Goal: Task Accomplishment & Management: Manage account settings

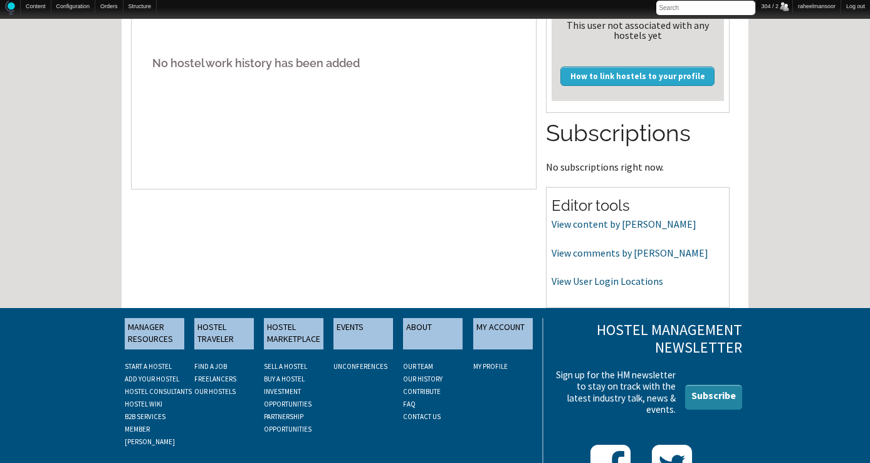
scroll to position [387, 0]
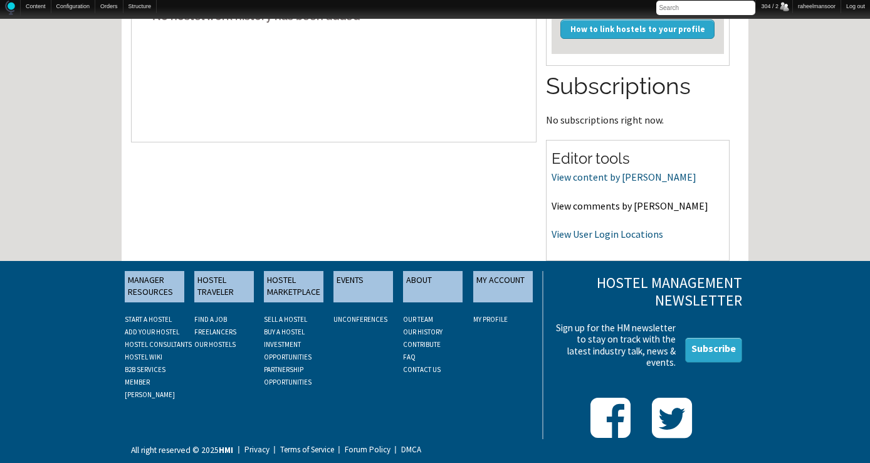
click at [616, 203] on link "View comments by Neel" at bounding box center [630, 205] width 157 height 13
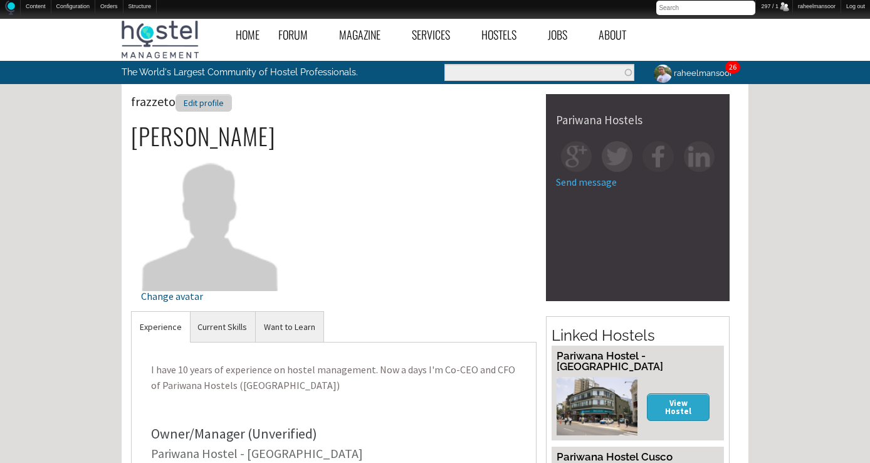
click at [221, 105] on div "Edit profile" at bounding box center [203, 103] width 56 height 18
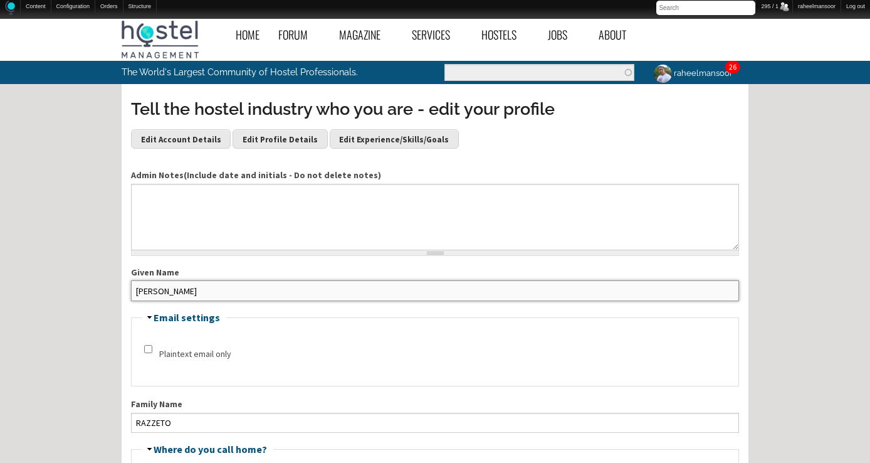
click at [142, 290] on input "FERNANDO" at bounding box center [435, 290] width 608 height 20
type input "Fernando"
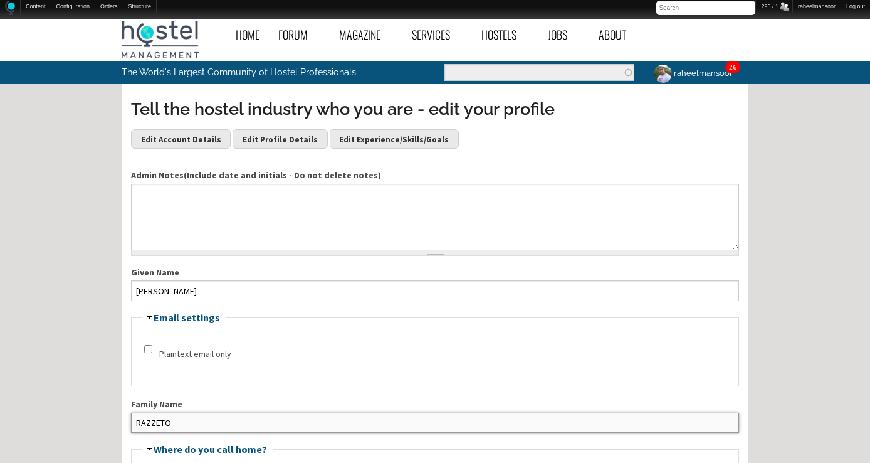
click at [137, 423] on input "RAZZETO" at bounding box center [435, 422] width 608 height 20
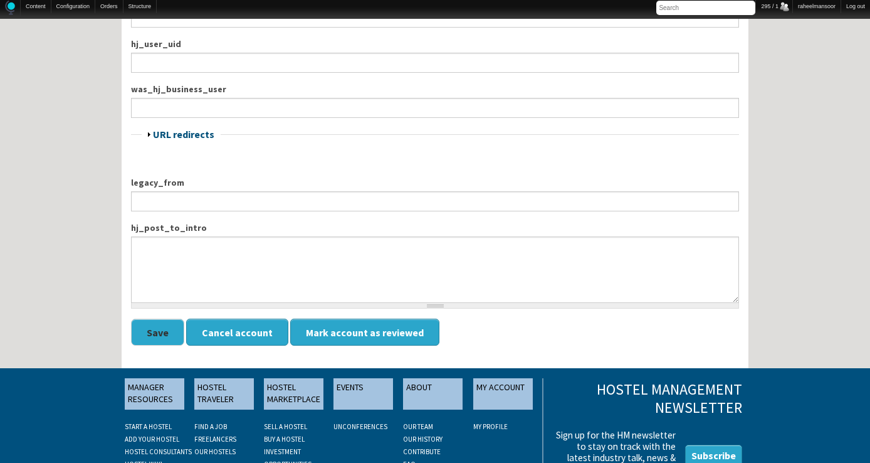
scroll to position [1573, 0]
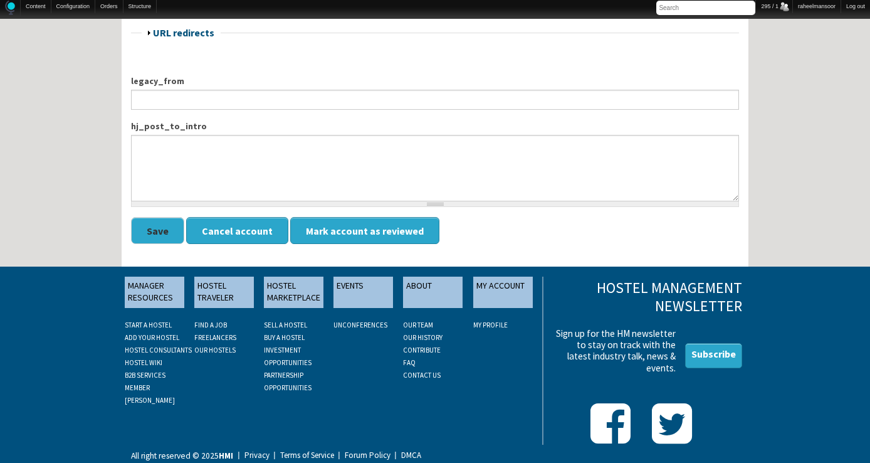
type input "Razzeto"
click at [165, 229] on button "Save" at bounding box center [157, 230] width 53 height 27
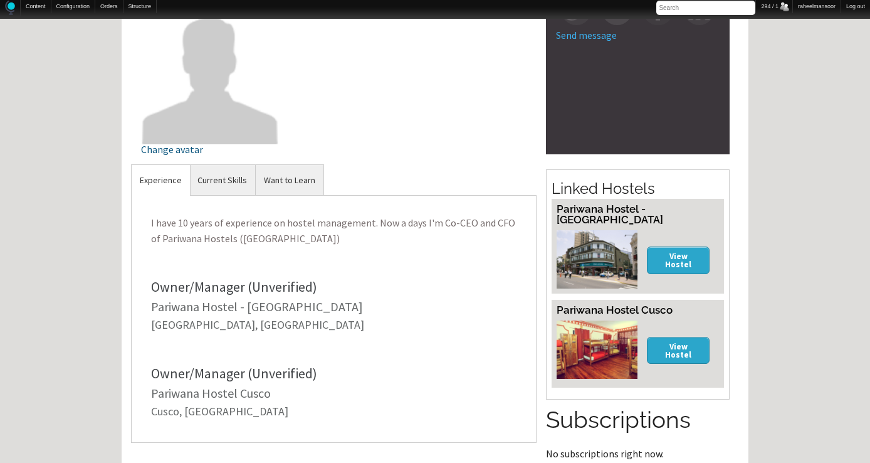
scroll to position [201, 0]
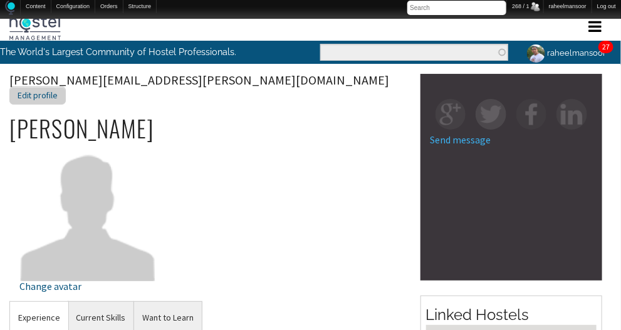
click at [66, 86] on div "Edit profile" at bounding box center [37, 95] width 56 height 18
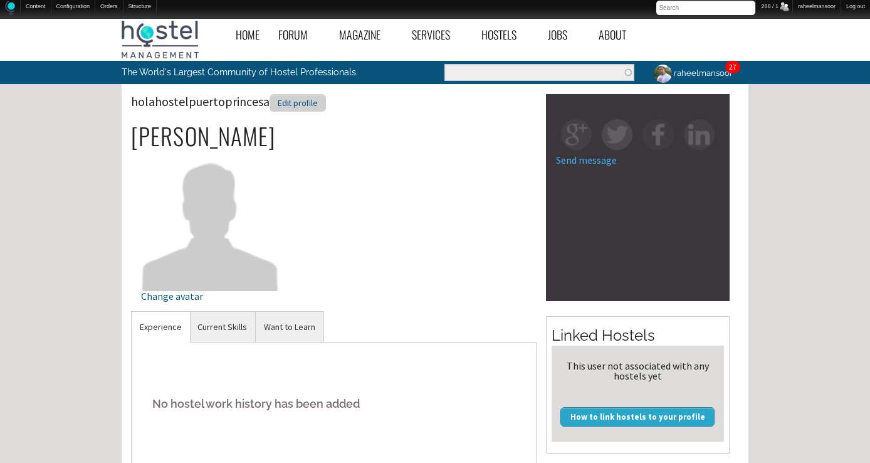
click at [298, 104] on div "Edit profile" at bounding box center [298, 103] width 56 height 18
click at [225, 98] on div "Edit profile" at bounding box center [204, 103] width 56 height 18
click at [224, 101] on div "Edit profile" at bounding box center [252, 103] width 56 height 18
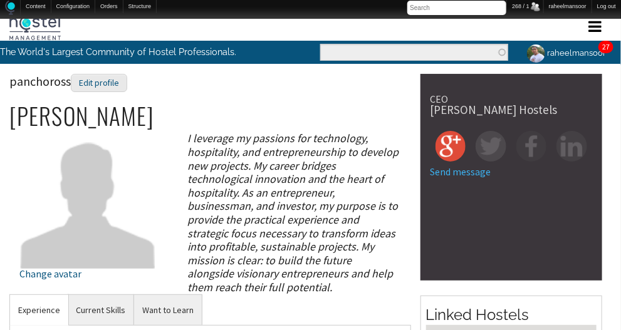
click at [326, 201] on div "I leverage my passions for technology, hospitality, and entrepreneurship to dev…" at bounding box center [294, 213] width 234 height 162
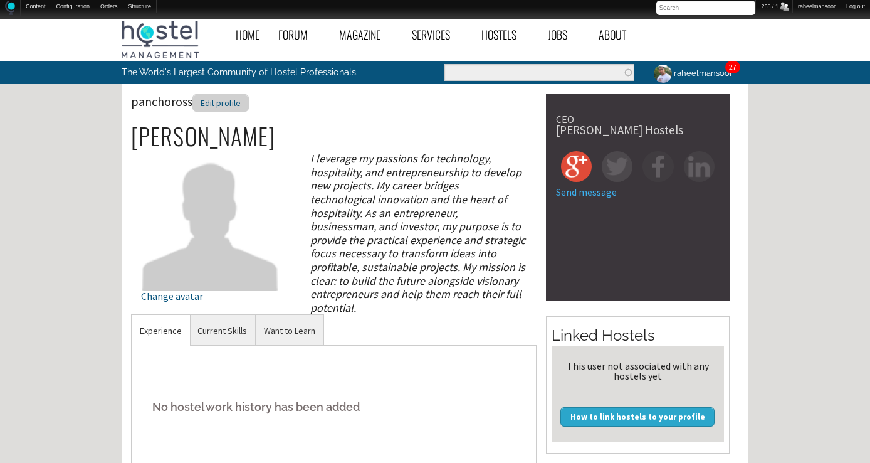
click at [228, 106] on div "Edit profile" at bounding box center [220, 103] width 56 height 18
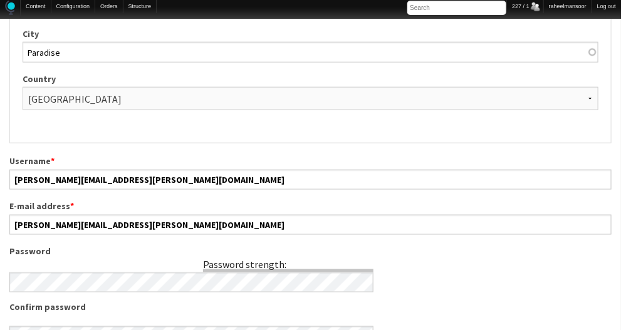
scroll to position [429, 0]
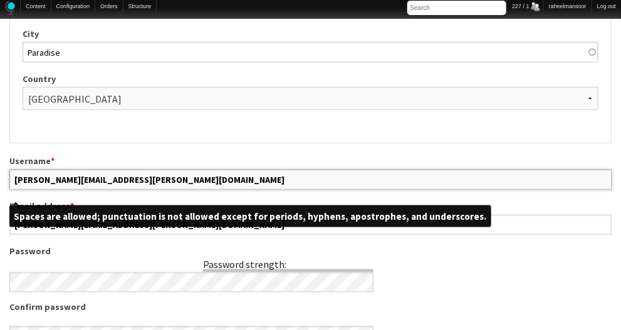
drag, startPoint x: 63, startPoint y: 175, endPoint x: 191, endPoint y: 189, distance: 128.5
click at [189, 189] on div "Username * [PERSON_NAME][EMAIL_ADDRESS][PERSON_NAME][DOMAIN_NAME] E-mail addres…" at bounding box center [310, 293] width 602 height 276
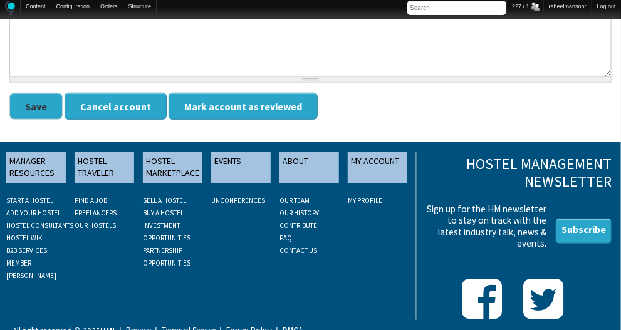
scroll to position [1685, 0]
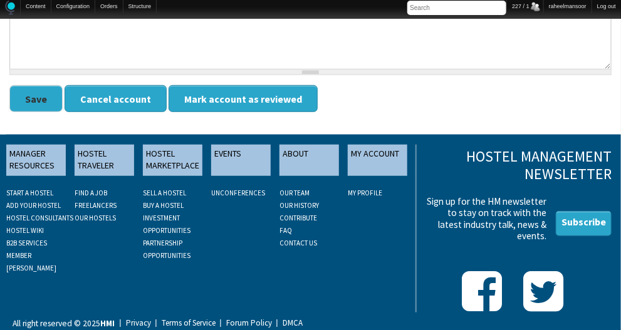
type input "RobinDoyle"
click at [31, 97] on button "Save" at bounding box center [35, 98] width 53 height 27
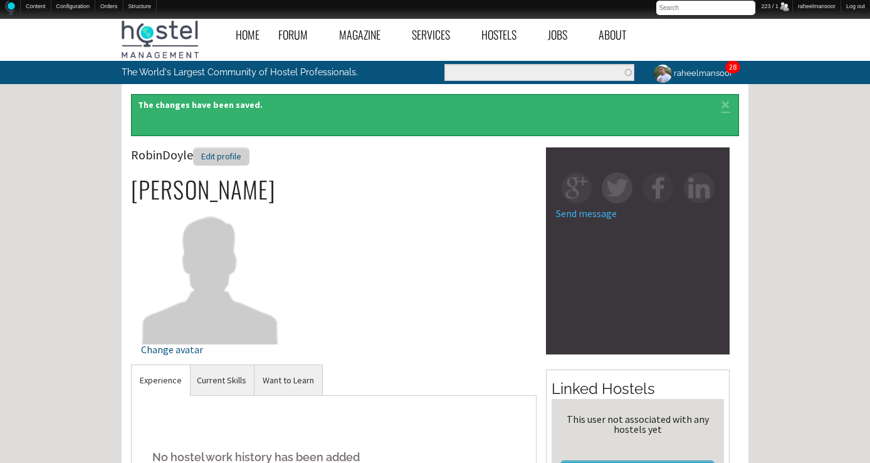
click at [208, 152] on div "Edit profile" at bounding box center [221, 156] width 56 height 18
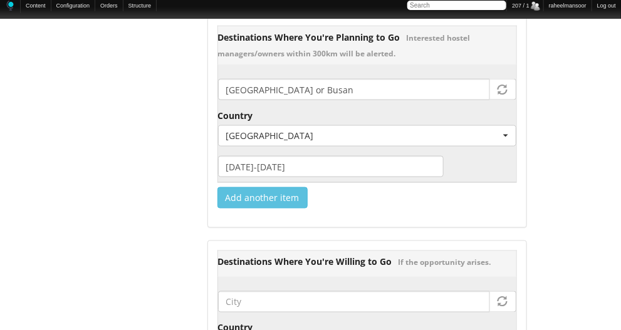
scroll to position [1918, 0]
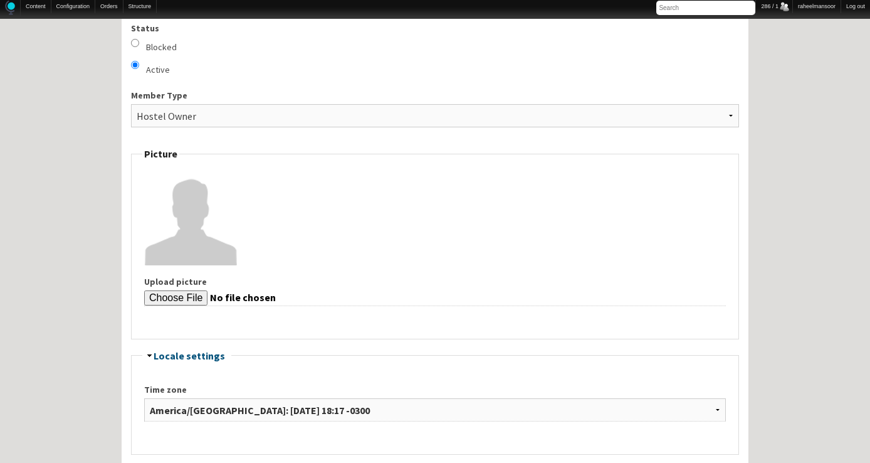
scroll to position [802, 0]
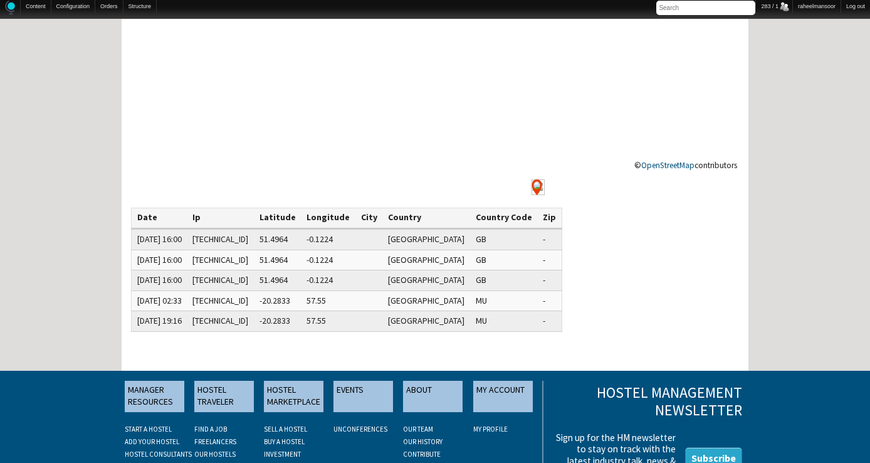
scroll to position [201, 0]
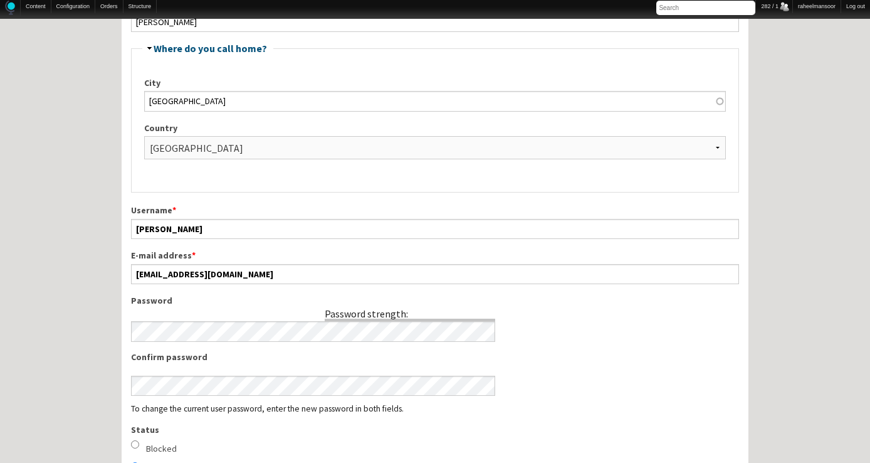
scroll to position [401, 0]
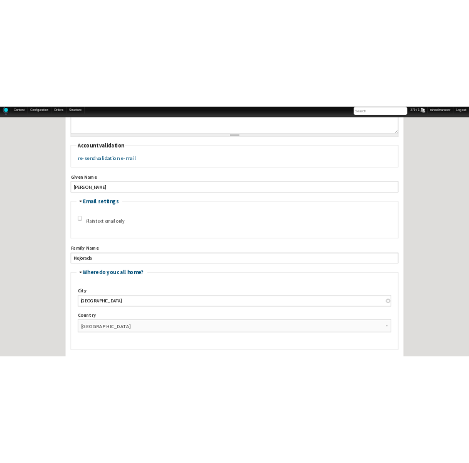
scroll to position [401, 0]
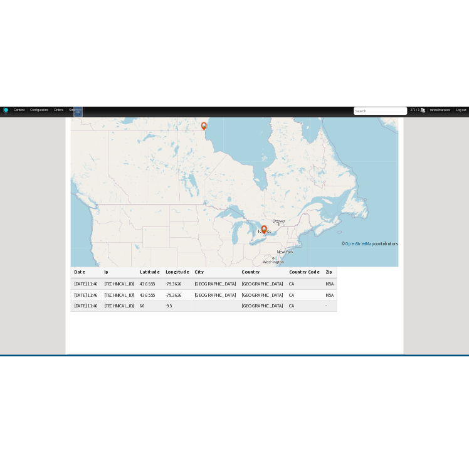
scroll to position [110, 0]
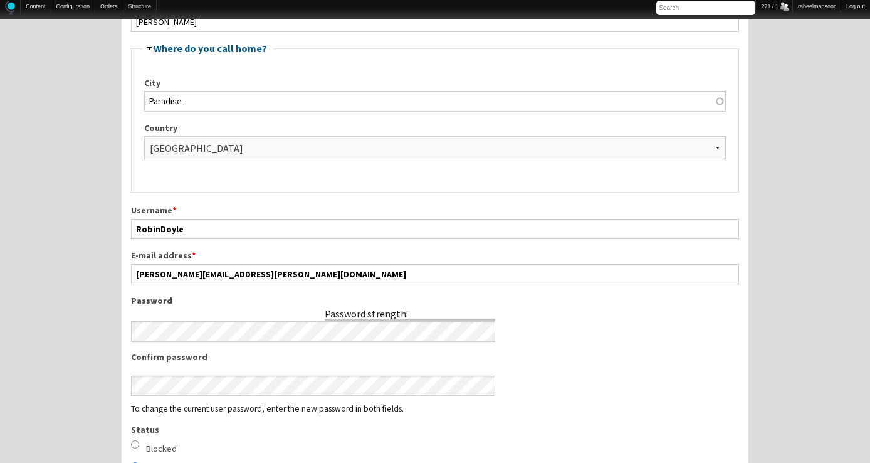
scroll to position [401, 0]
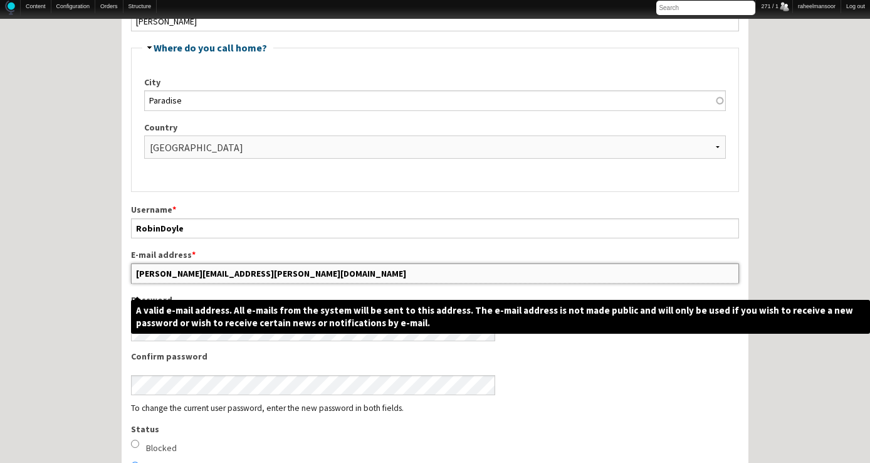
drag, startPoint x: 192, startPoint y: 269, endPoint x: 279, endPoint y: 272, distance: 87.2
click at [279, 272] on input "[PERSON_NAME][EMAIL_ADDRESS][PERSON_NAME][DOMAIN_NAME]" at bounding box center [435, 273] width 608 height 20
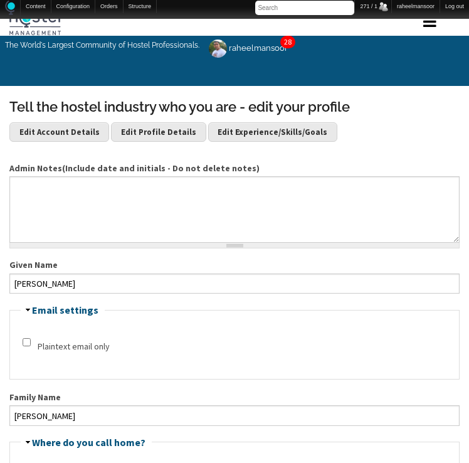
scroll to position [0, 0]
